Goal: Information Seeking & Learning: Learn about a topic

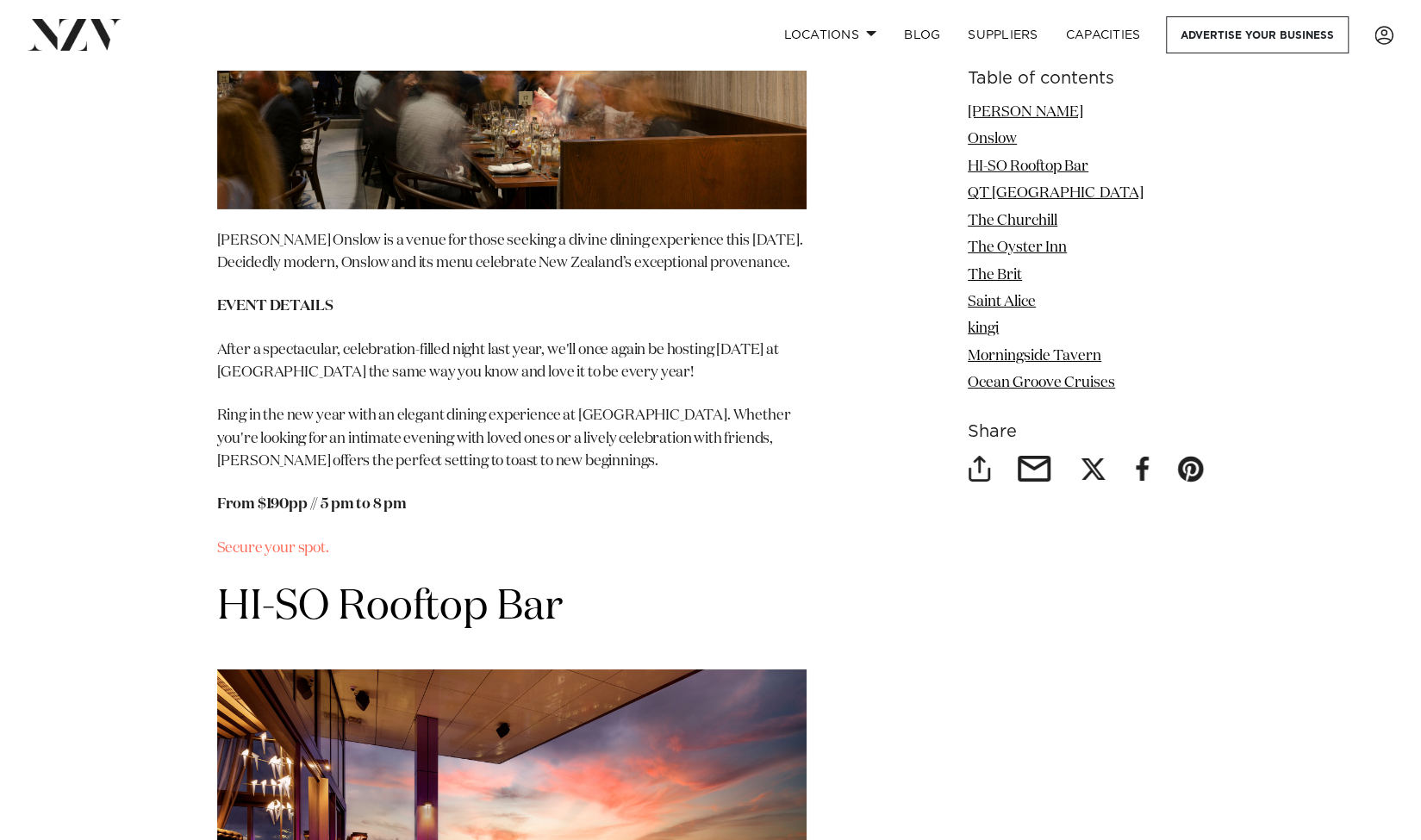
scroll to position [3614, 0]
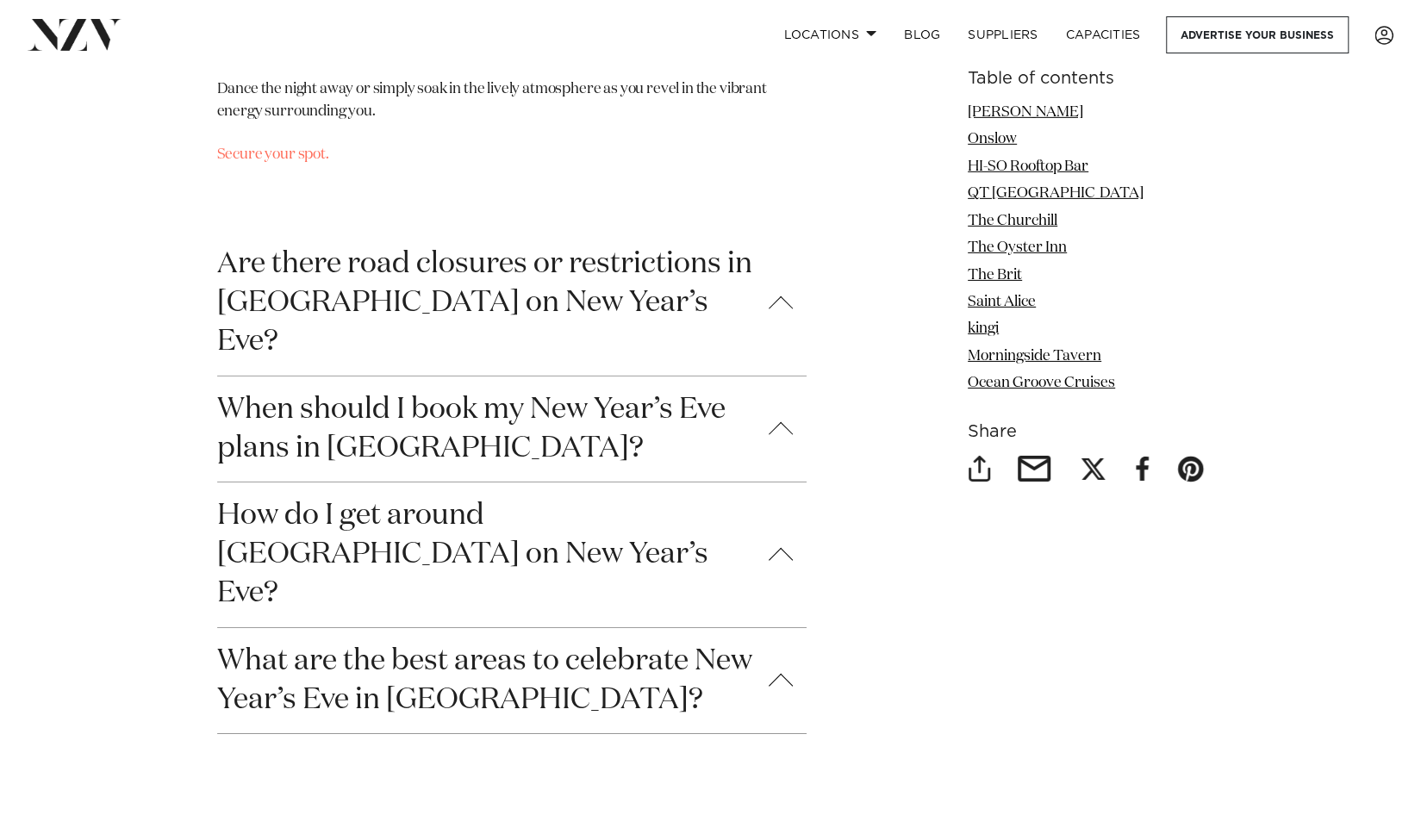
scroll to position [11916, 0]
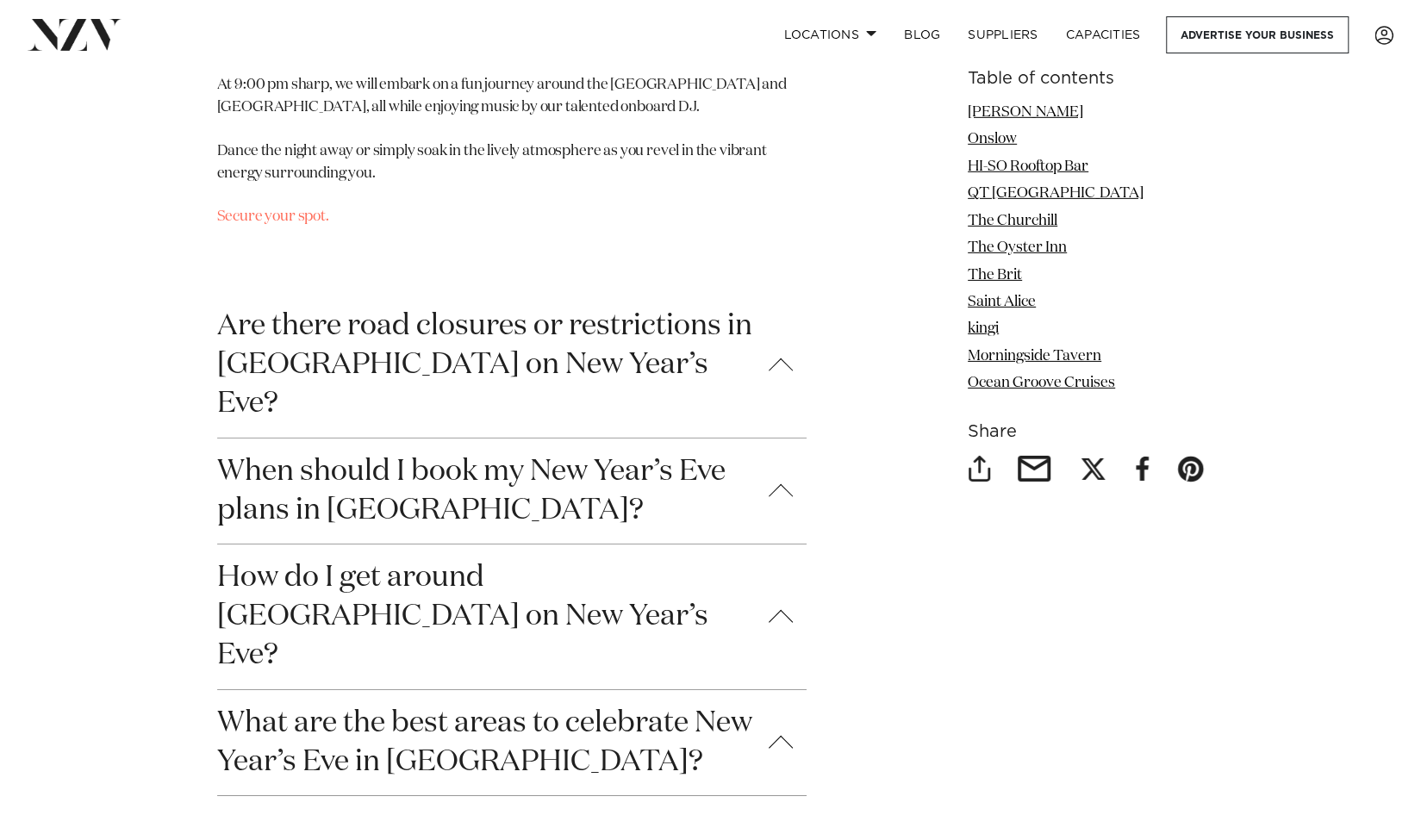
click at [800, 604] on button "How do I get around [GEOGRAPHIC_DATA] on New Year’s Eve?" at bounding box center [511, 618] width 589 height 145
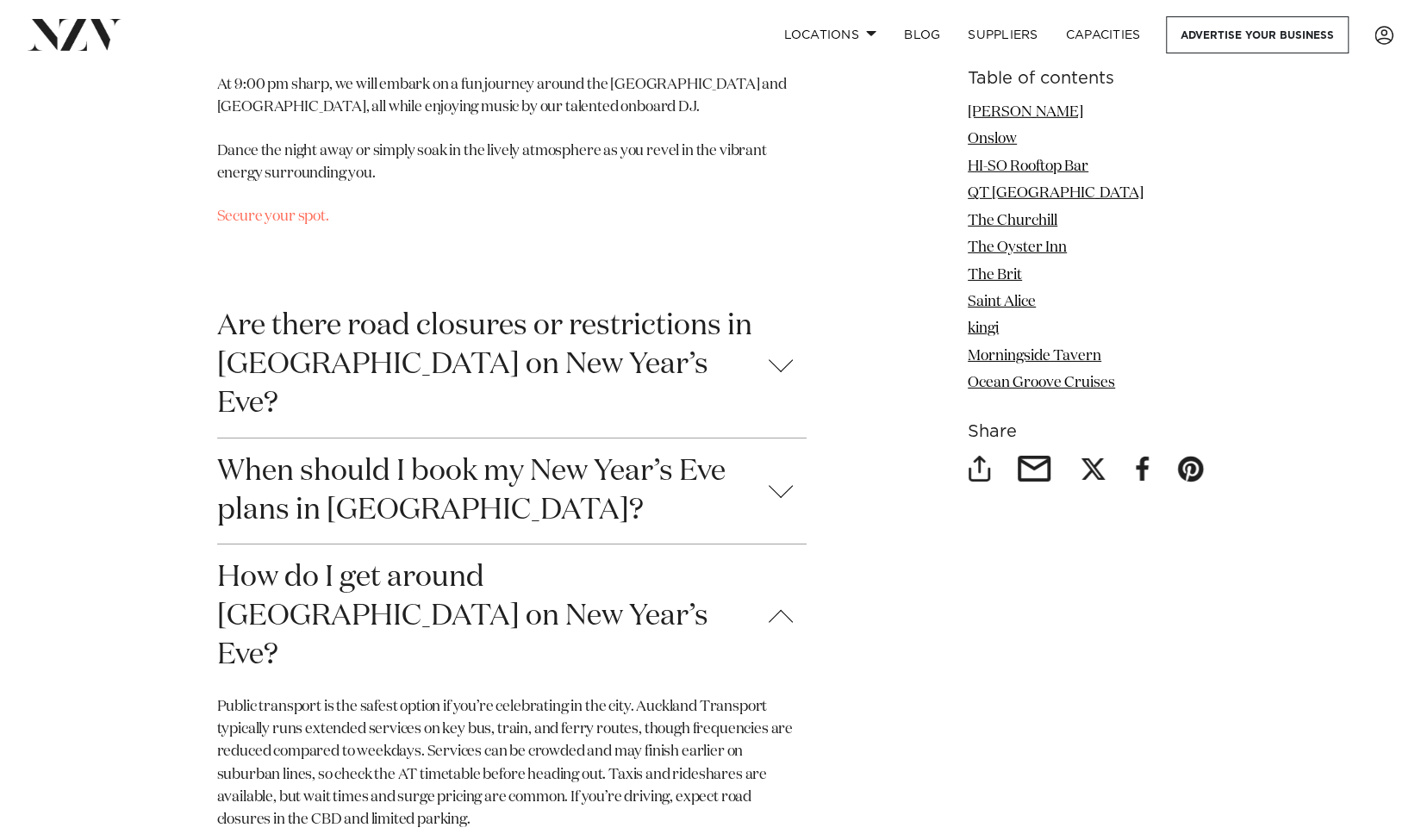
click at [800, 604] on button "How do I get around [GEOGRAPHIC_DATA] on New Year’s Eve?" at bounding box center [511, 618] width 589 height 145
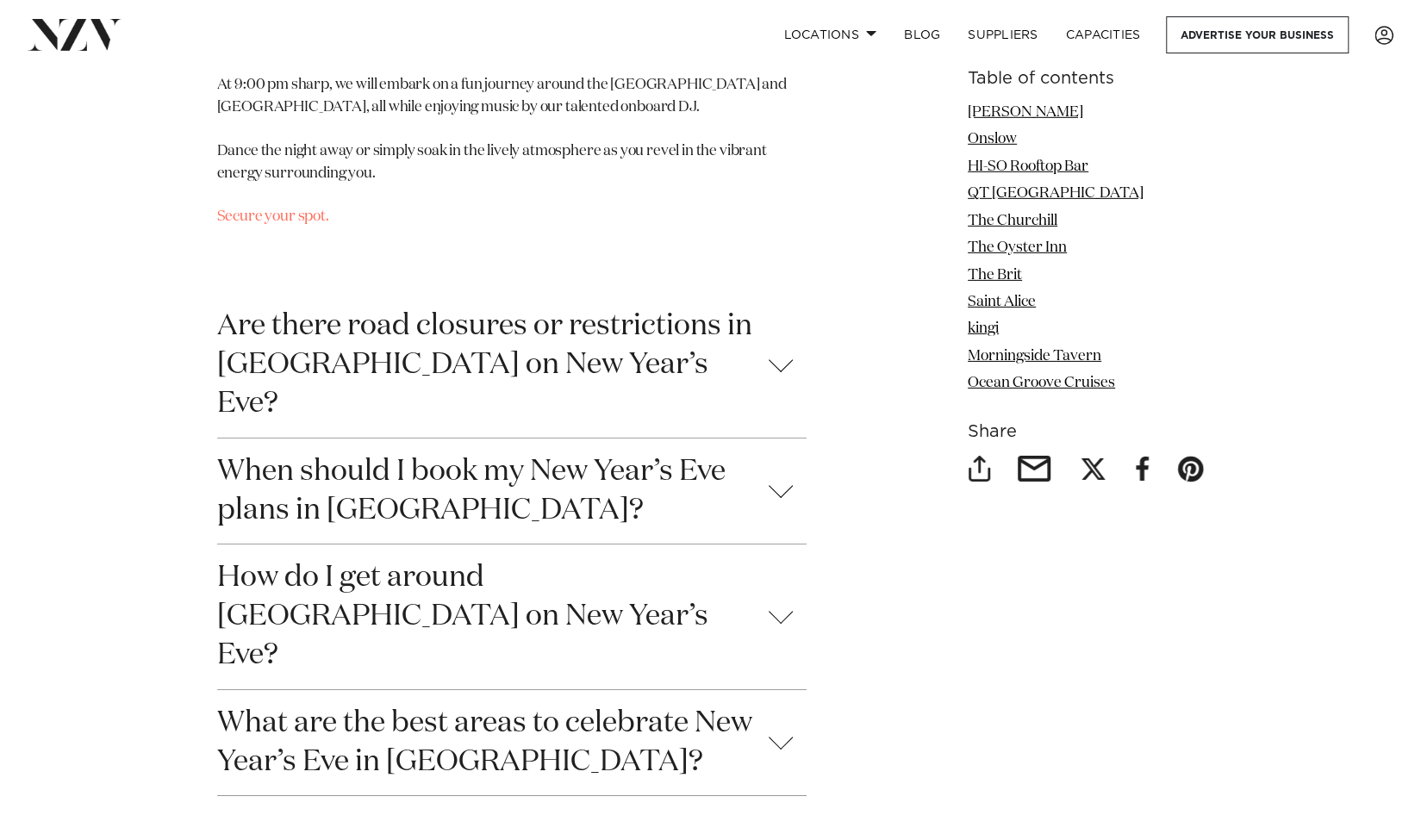
click at [773, 696] on button "What are the best areas to celebrate New Year’s Eve in [GEOGRAPHIC_DATA]?" at bounding box center [511, 742] width 589 height 105
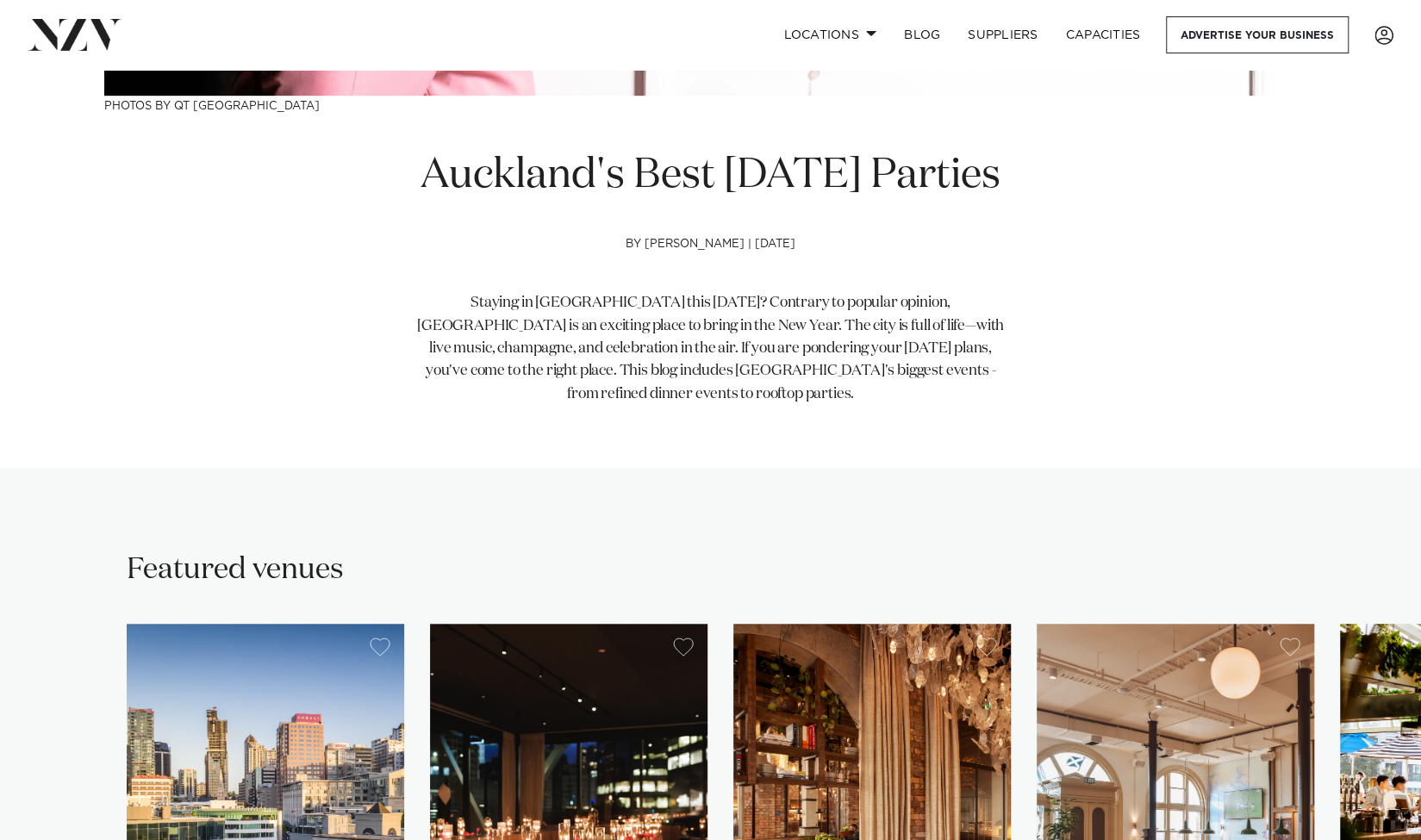
scroll to position [0, 0]
